Goal: Information Seeking & Learning: Learn about a topic

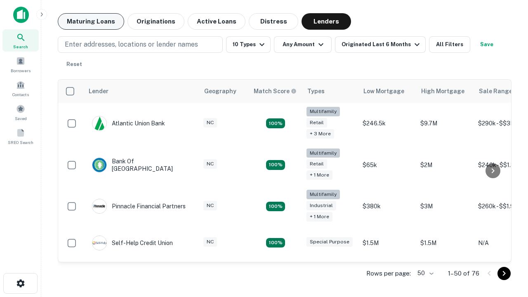
click at [91, 21] on button "Maturing Loans" at bounding box center [91, 21] width 66 height 17
